Goal: Task Accomplishment & Management: Manage account settings

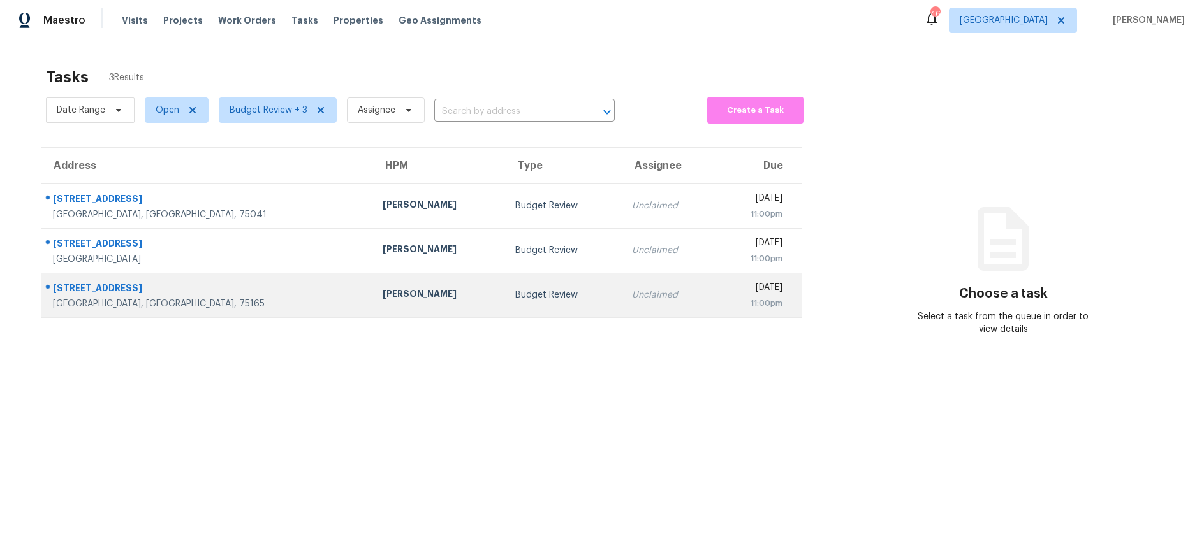
click at [515, 298] on div "Budget Review" at bounding box center [563, 295] width 96 height 13
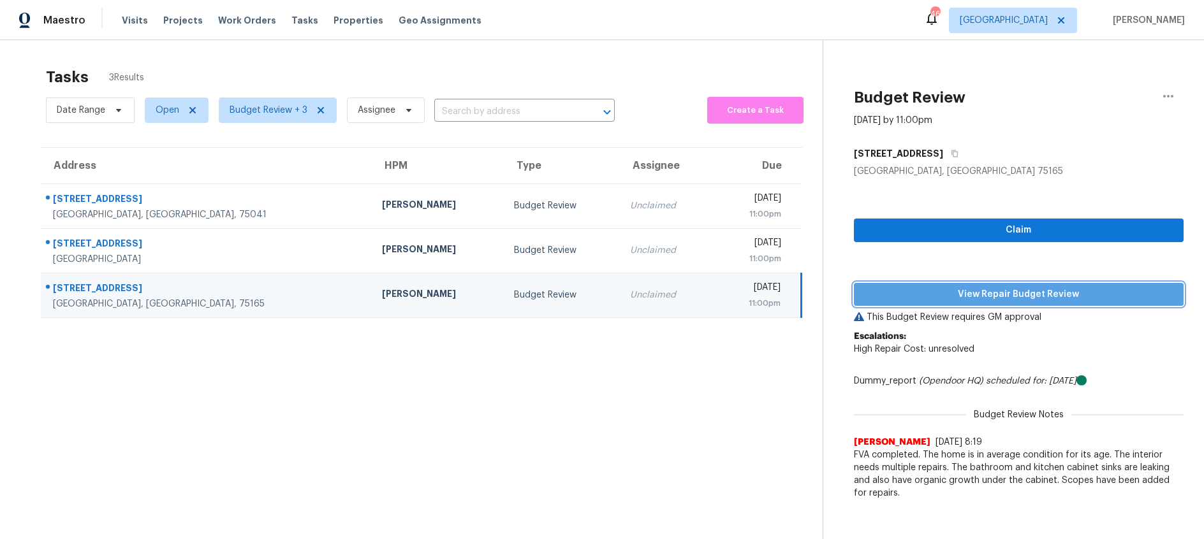
click at [974, 290] on span "View Repair Budget Review" at bounding box center [1018, 295] width 309 height 16
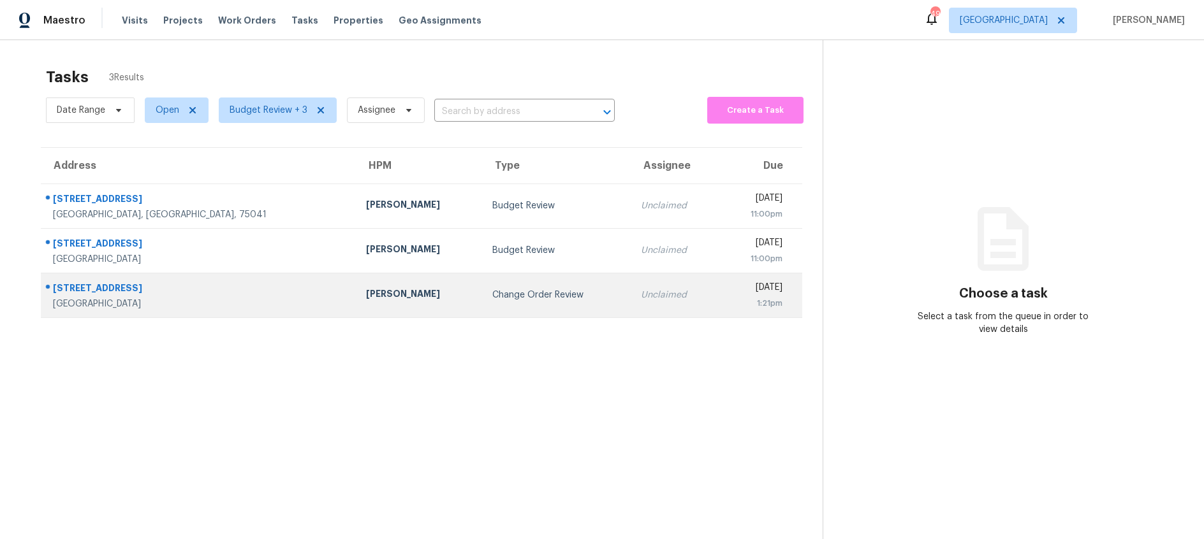
click at [492, 295] on div "Change Order Review" at bounding box center [556, 295] width 129 height 13
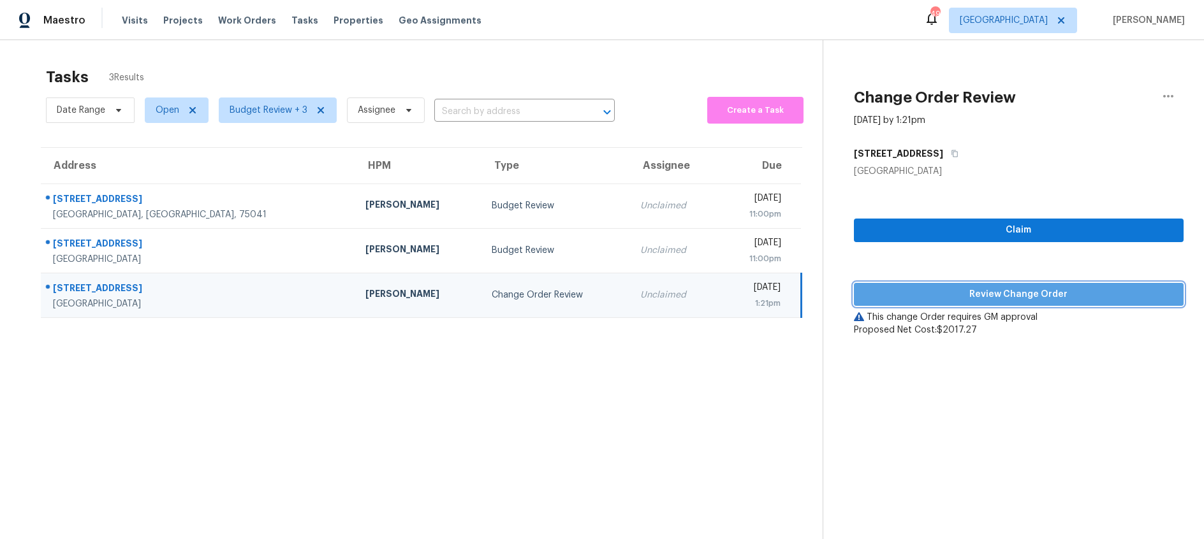
click at [905, 290] on span "Review Change Order" at bounding box center [1018, 295] width 309 height 16
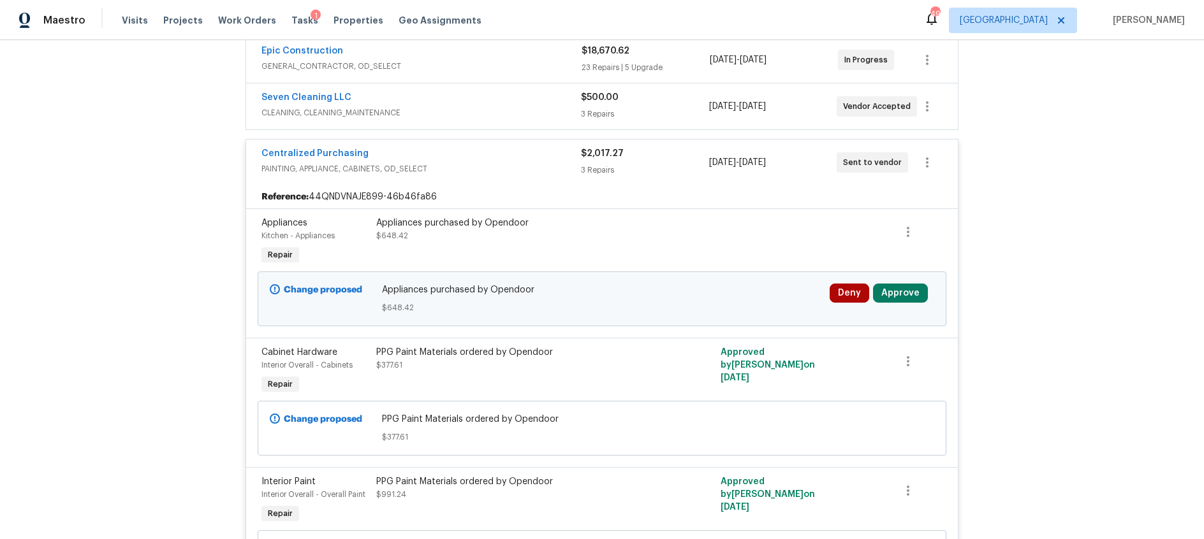
scroll to position [251, 0]
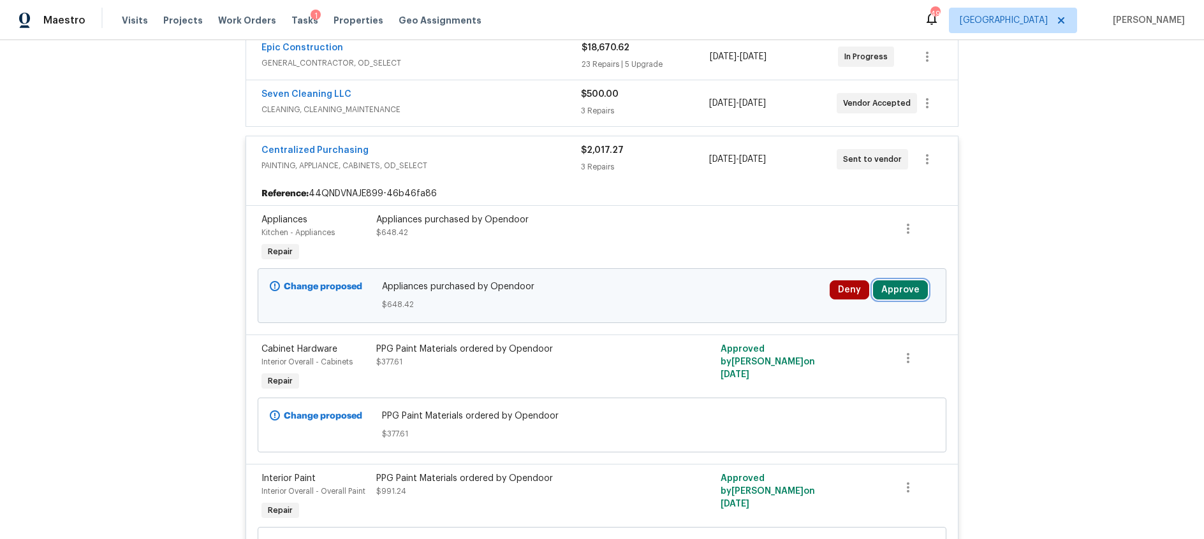
click at [900, 291] on button "Approve" at bounding box center [900, 290] width 55 height 19
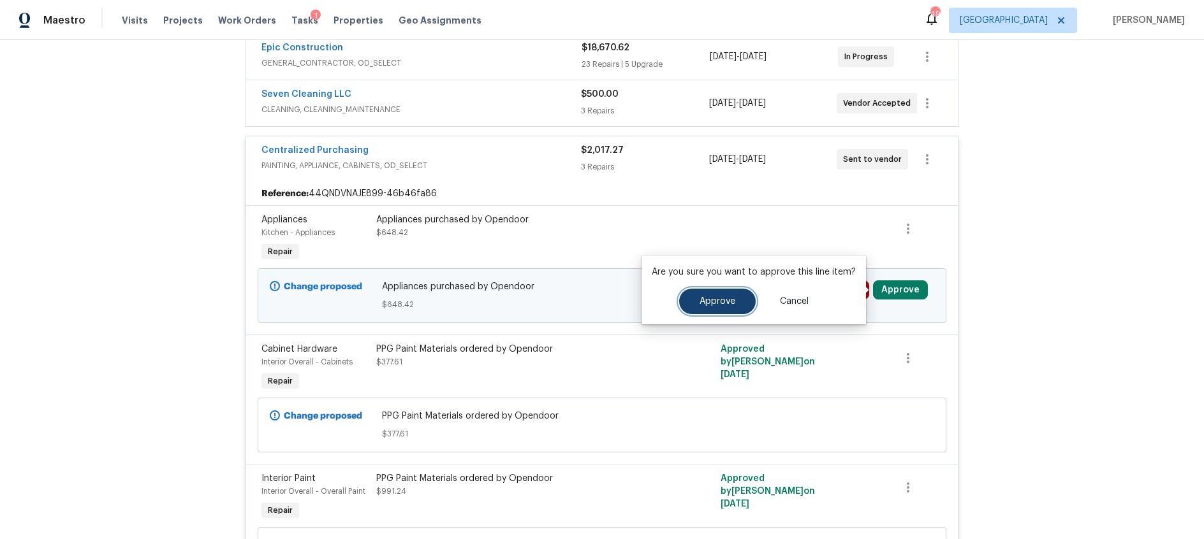
click at [738, 305] on button "Approve" at bounding box center [717, 302] width 77 height 26
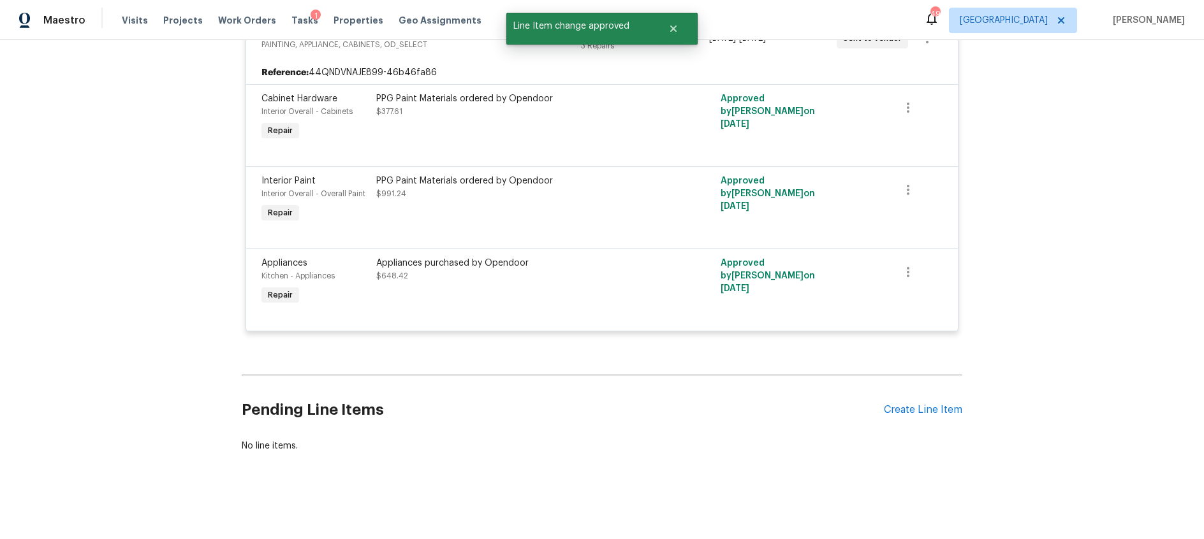
scroll to position [0, 0]
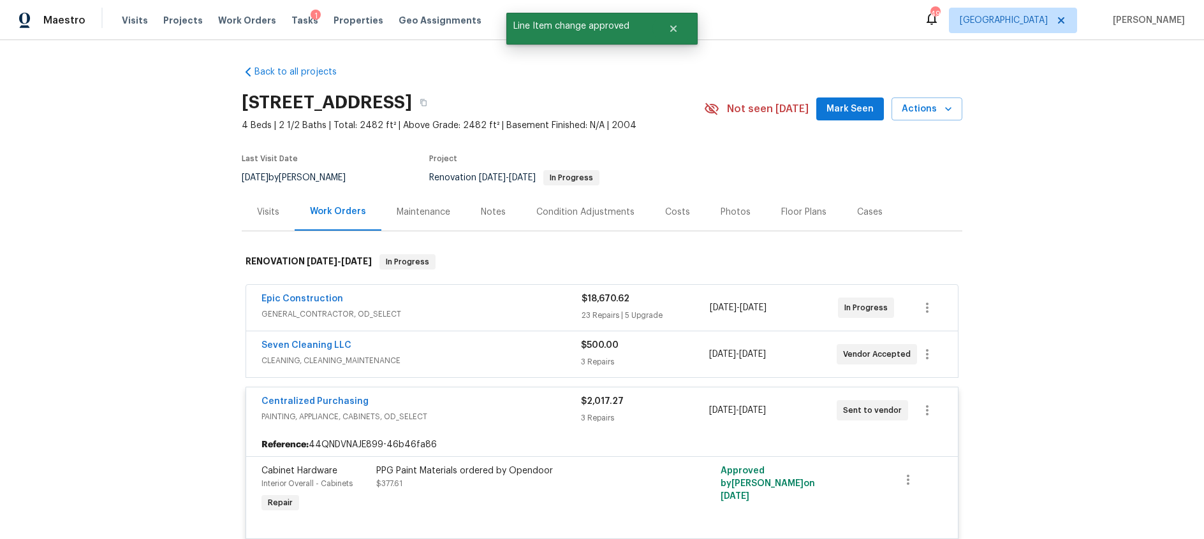
click at [509, 296] on div "Epic Construction" at bounding box center [421, 300] width 320 height 15
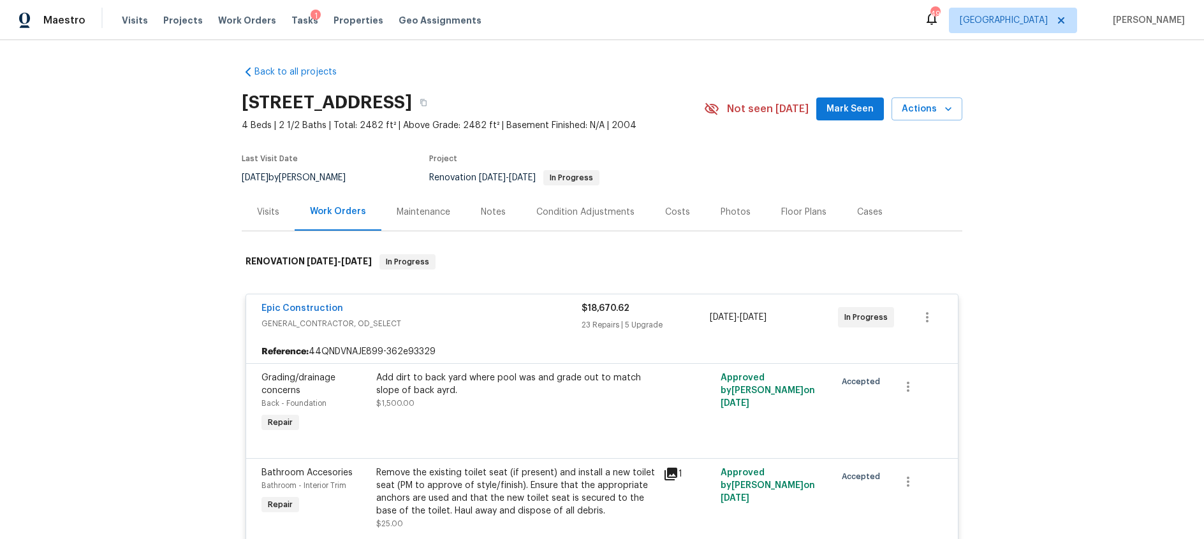
click at [666, 212] on div "Costs" at bounding box center [677, 212] width 25 height 13
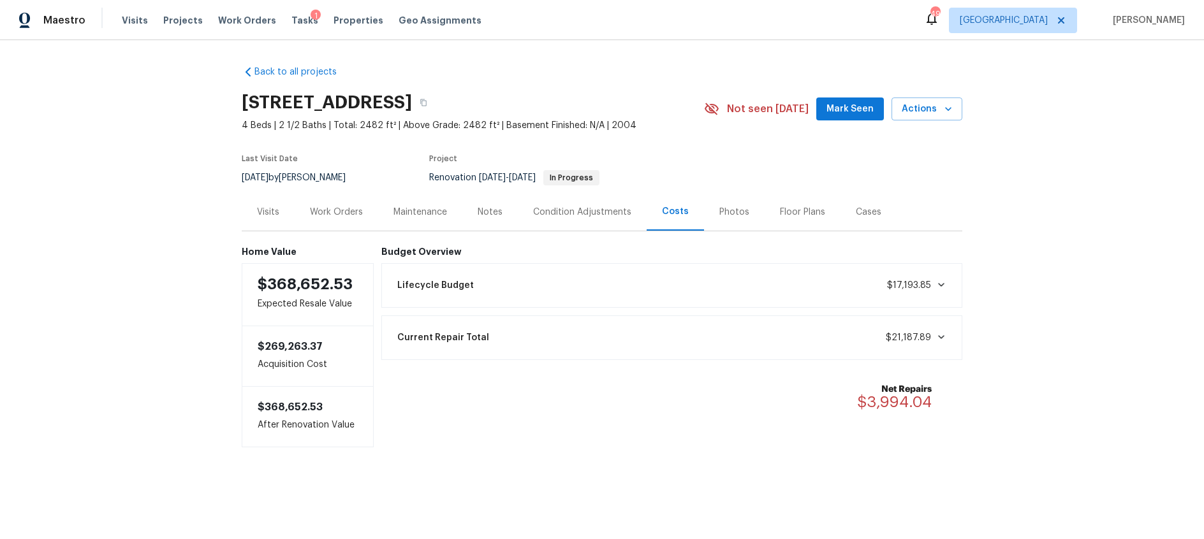
click at [495, 217] on div "Notes" at bounding box center [490, 212] width 25 height 13
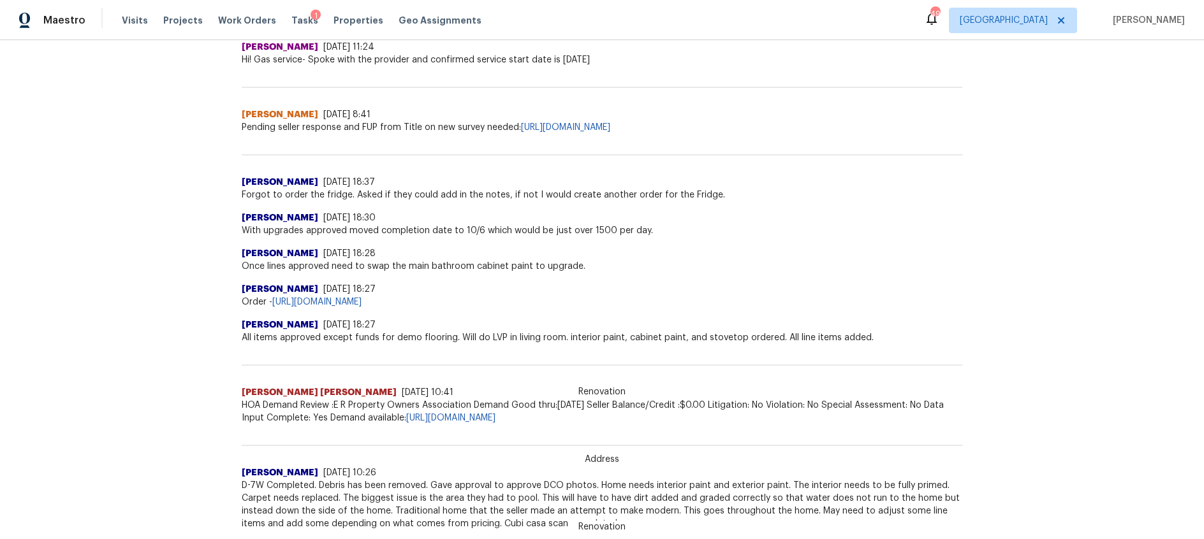
scroll to position [645, 0]
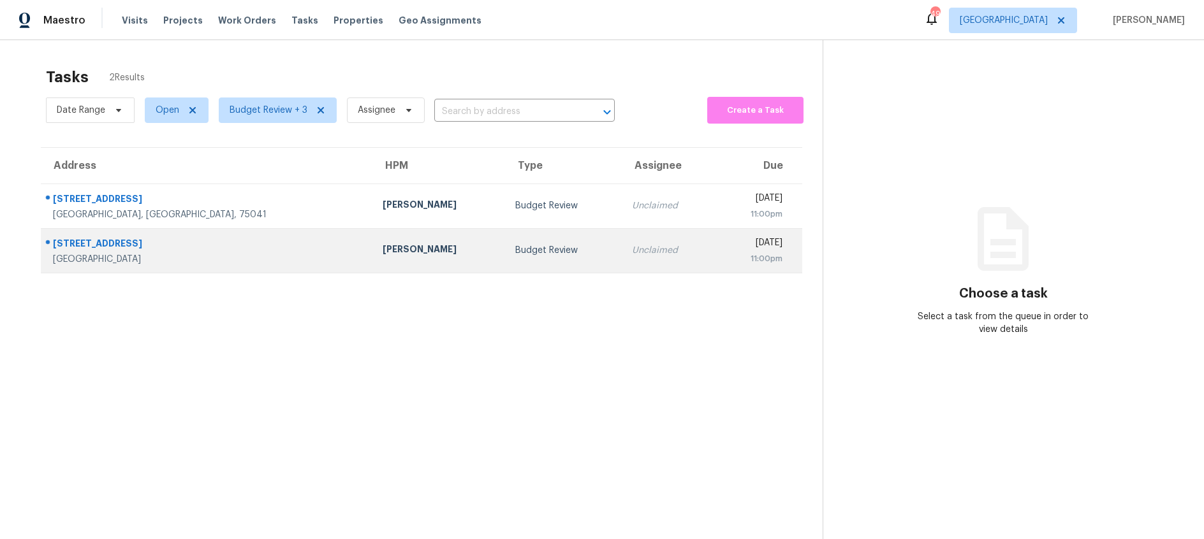
click at [505, 259] on td "Budget Review" at bounding box center [563, 250] width 117 height 45
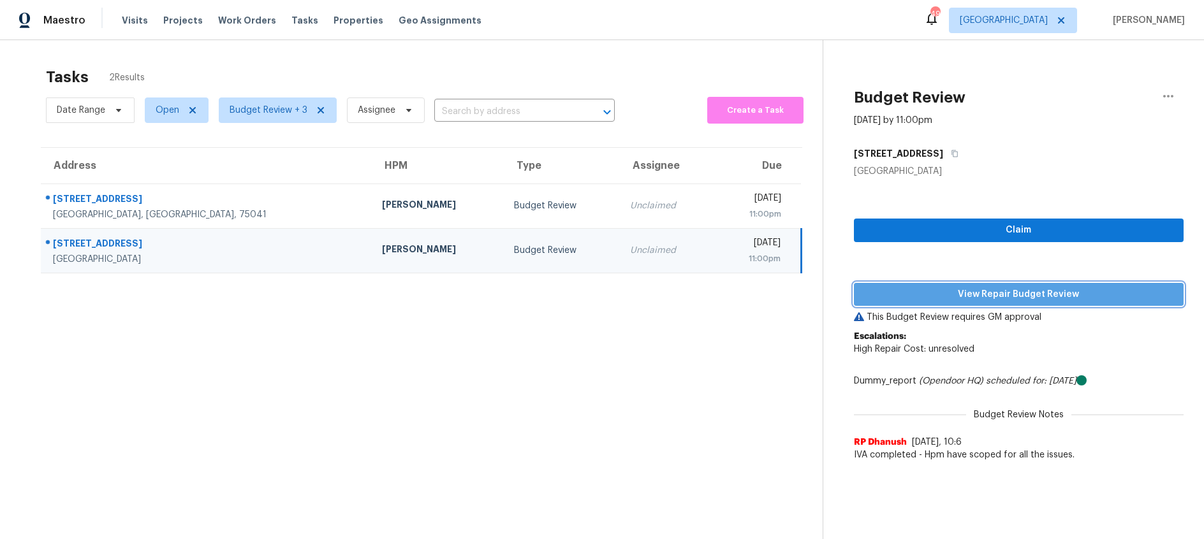
click at [886, 293] on span "View Repair Budget Review" at bounding box center [1018, 295] width 309 height 16
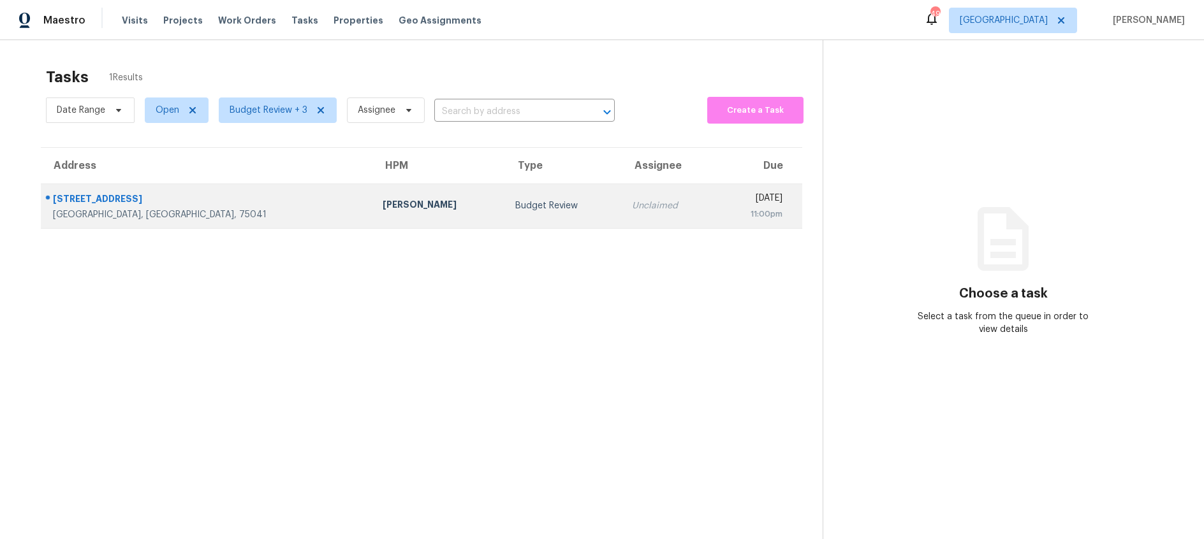
click at [515, 211] on div "Budget Review" at bounding box center [563, 206] width 96 height 13
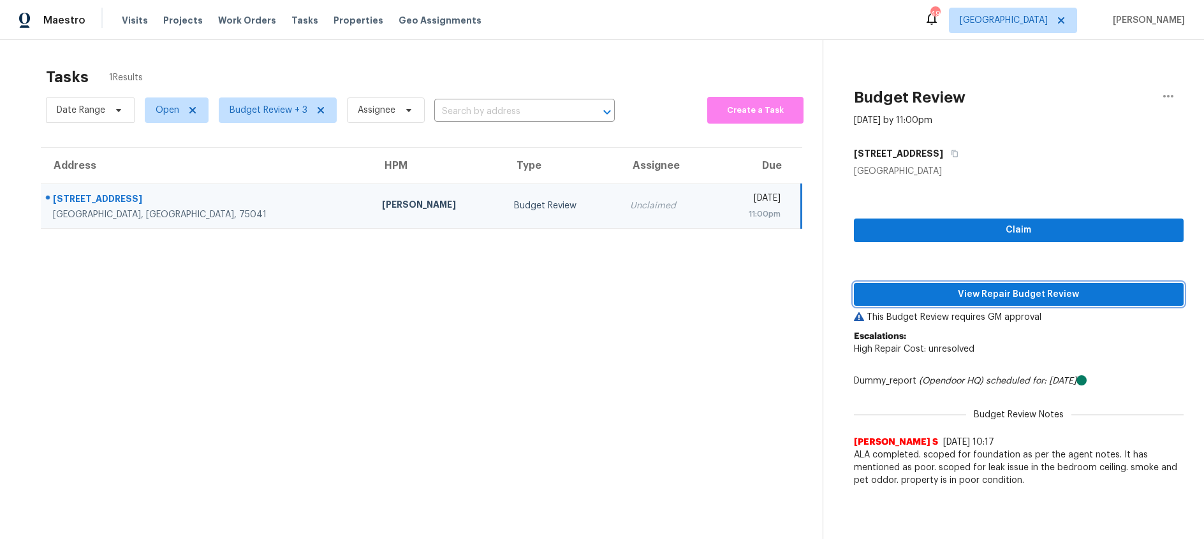
click at [911, 294] on span "View Repair Budget Review" at bounding box center [1018, 295] width 309 height 16
